Goal: Information Seeking & Learning: Learn about a topic

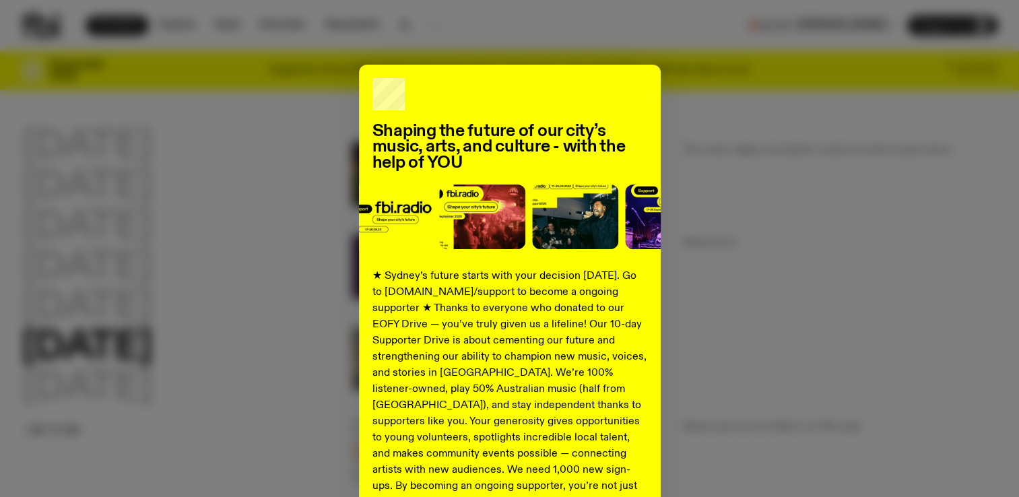
scroll to position [135, 0]
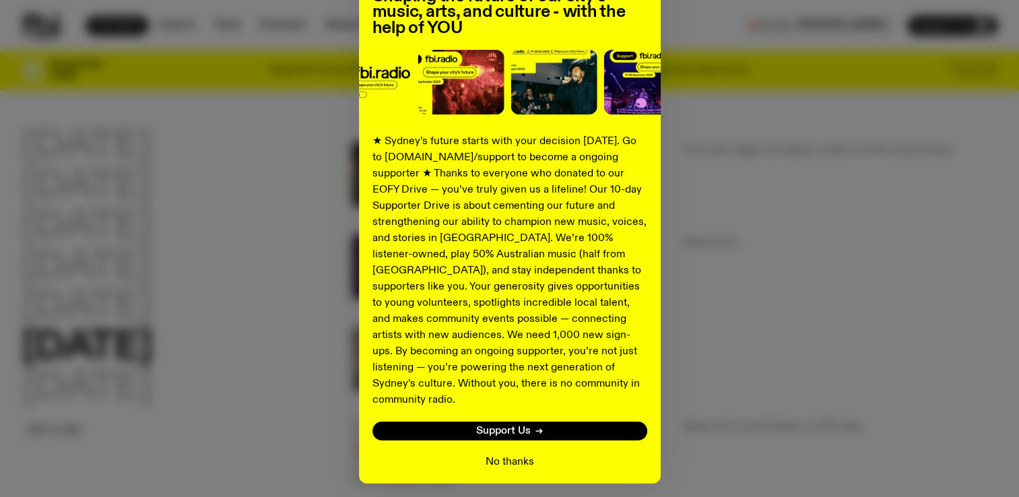
click at [499, 454] on button "No thanks" at bounding box center [509, 462] width 48 height 16
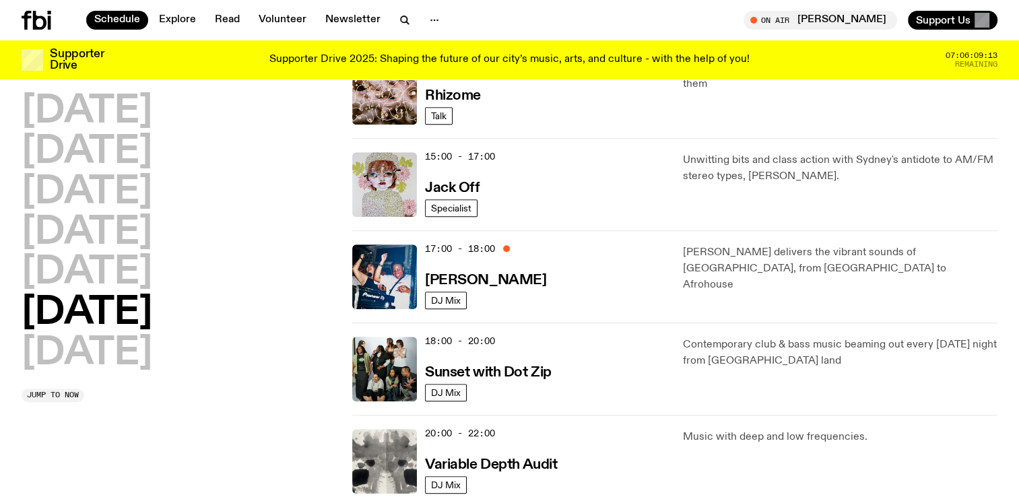
scroll to position [601, 0]
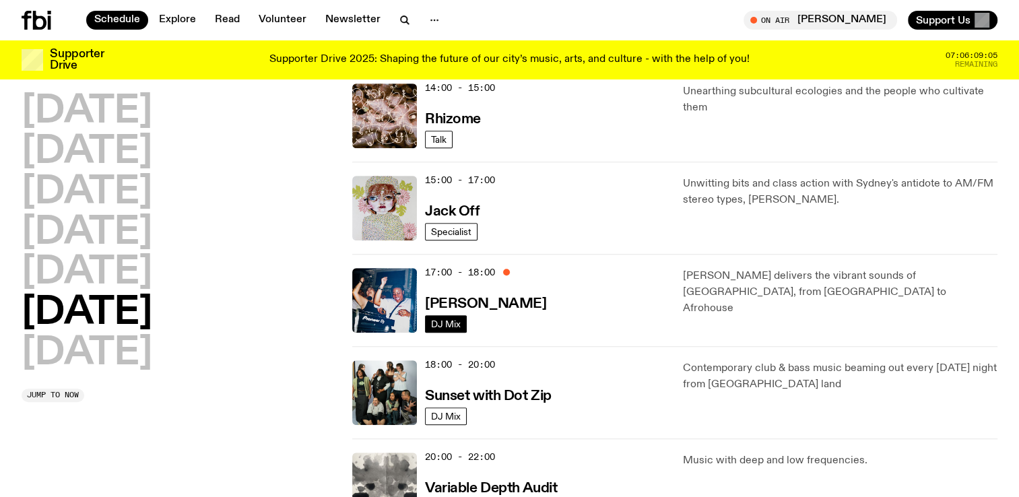
click at [452, 319] on span "DJ Mix" at bounding box center [446, 323] width 30 height 10
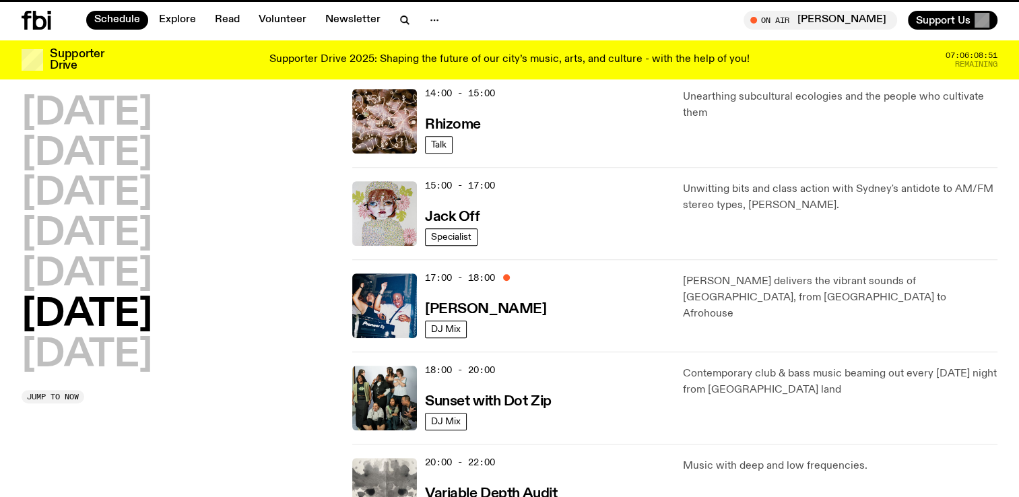
scroll to position [591, 0]
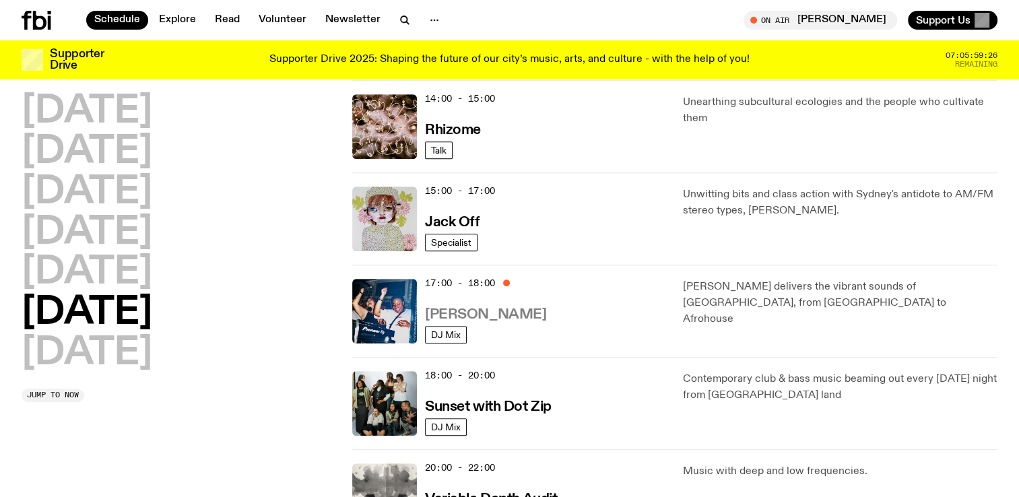
click at [453, 314] on h3 "[PERSON_NAME]" at bounding box center [485, 315] width 121 height 14
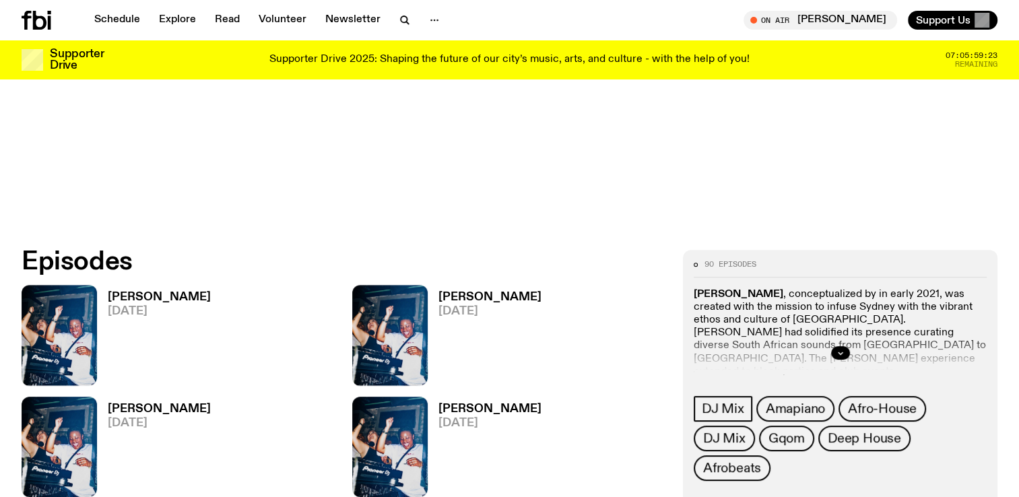
scroll to position [665, 0]
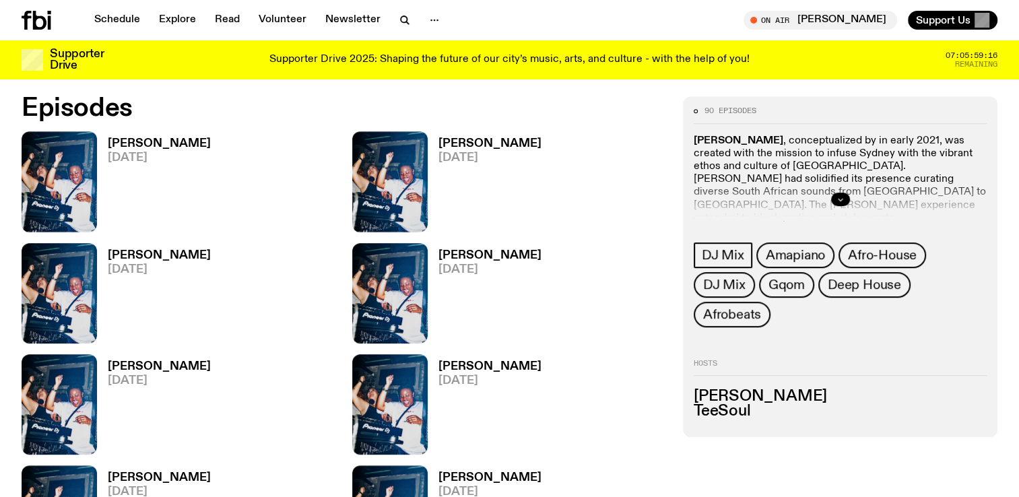
click at [844, 201] on button "button" at bounding box center [840, 199] width 19 height 13
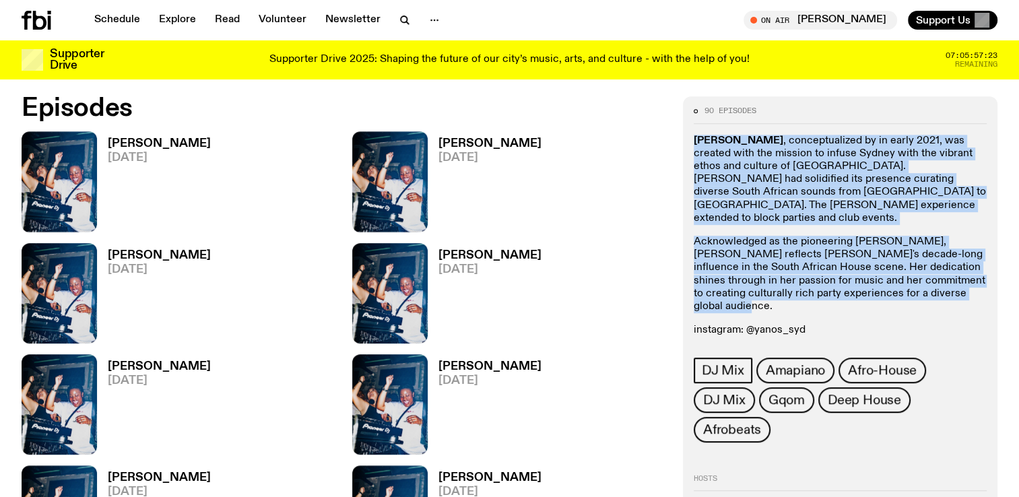
drag, startPoint x: 696, startPoint y: 137, endPoint x: 948, endPoint y: 282, distance: 291.1
click at [948, 282] on div "[PERSON_NAME] , conceptualized by in early 2021, was created with the mission t…" at bounding box center [840, 248] width 293 height 226
drag, startPoint x: 948, startPoint y: 282, endPoint x: 827, endPoint y: 254, distance: 124.5
copy div "[PERSON_NAME] , conceptualized by in early 2021, was created with the mission t…"
